Goal: Task Accomplishment & Management: Use online tool/utility

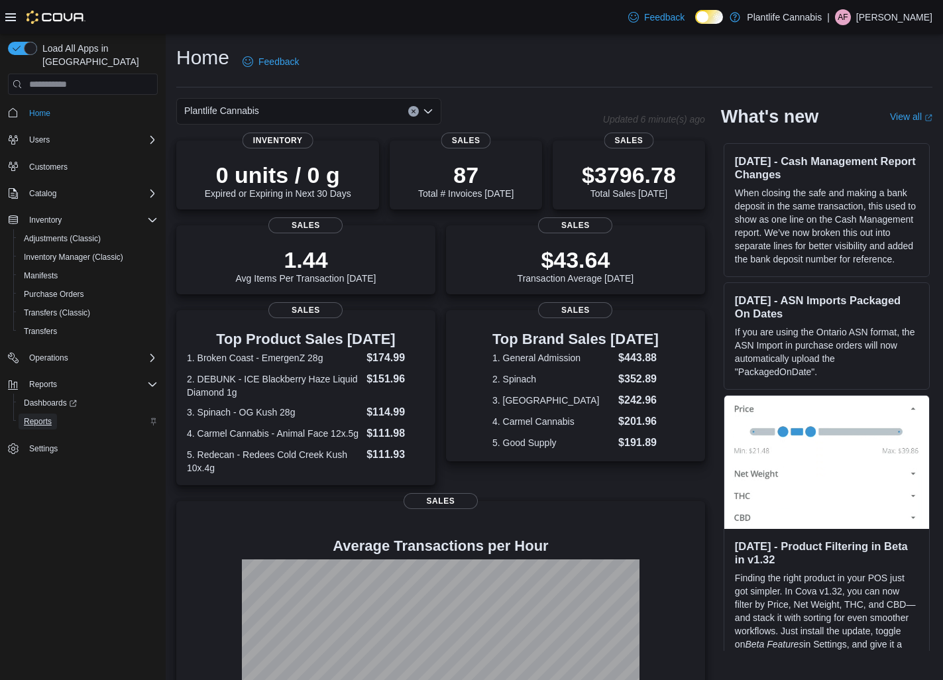
click at [48, 414] on span "Reports" at bounding box center [38, 421] width 28 height 16
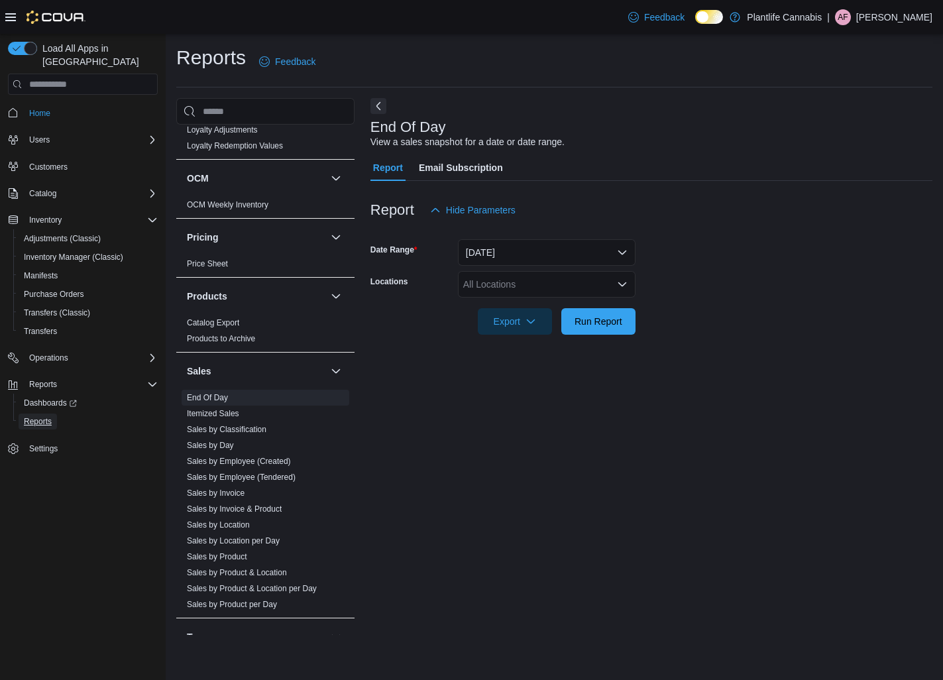
scroll to position [617, 0]
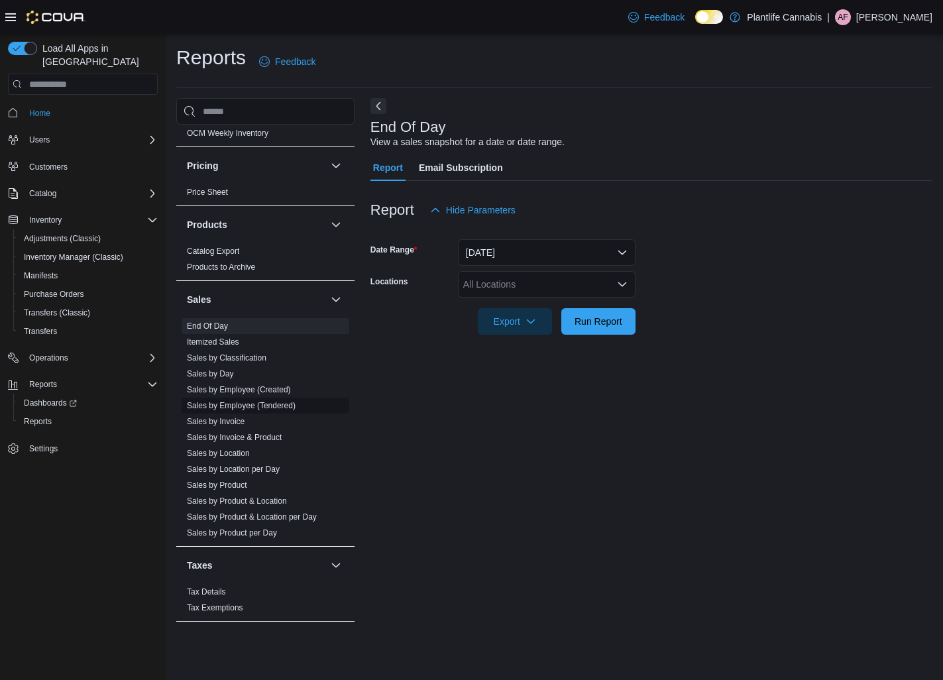
click at [272, 407] on link "Sales by Employee (Tendered)" at bounding box center [241, 405] width 109 height 9
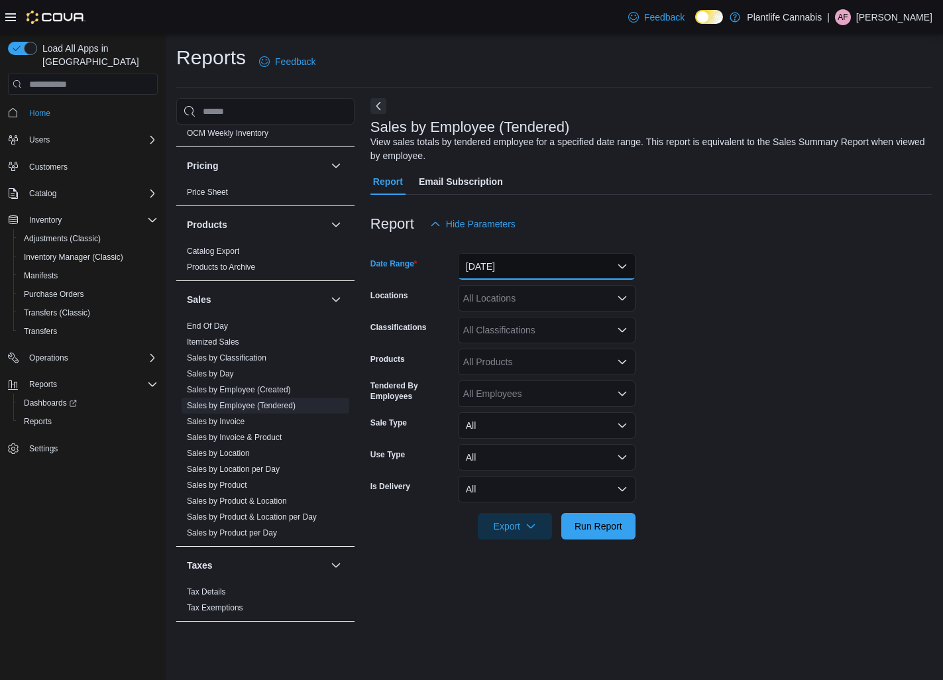
drag, startPoint x: 525, startPoint y: 271, endPoint x: 508, endPoint y: 297, distance: 31.1
click at [525, 272] on button "Yesterday" at bounding box center [547, 266] width 178 height 27
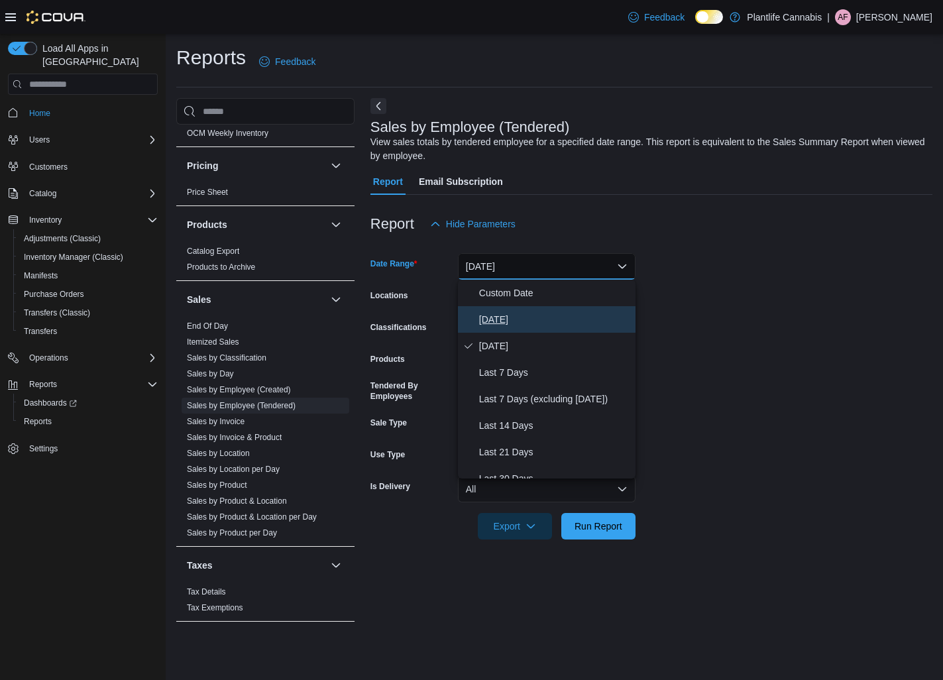
drag, startPoint x: 496, startPoint y: 321, endPoint x: 498, endPoint y: 311, distance: 10.8
click at [496, 321] on span "Today" at bounding box center [554, 319] width 151 height 16
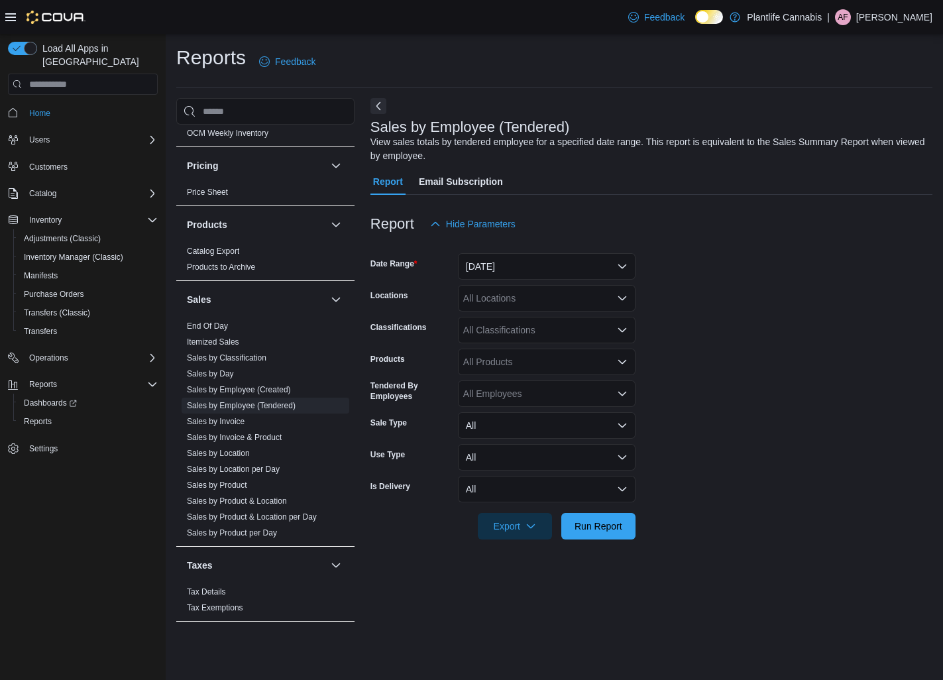
click at [499, 305] on div "All Locations" at bounding box center [547, 298] width 178 height 27
type input "***"
click at [525, 322] on span "Grande Prairie - Cobblestone" at bounding box center [575, 320] width 165 height 13
drag, startPoint x: 591, startPoint y: 514, endPoint x: 576, endPoint y: 508, distance: 16.6
click at [591, 514] on span "Run Report" at bounding box center [598, 526] width 58 height 27
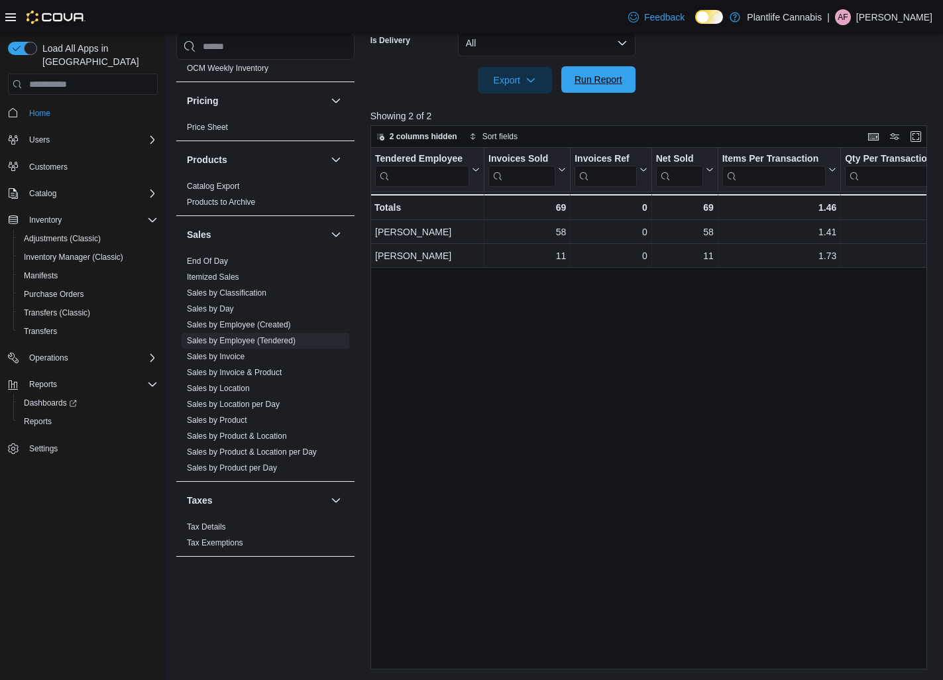
click at [584, 78] on span "Run Report" at bounding box center [598, 79] width 48 height 13
